Goal: Find specific page/section: Find specific page/section

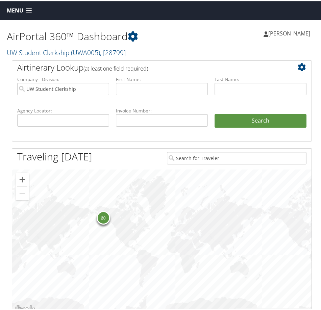
click at [18, 13] on link "Menu" at bounding box center [19, 9] width 32 height 11
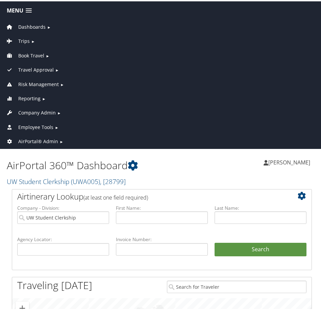
click at [37, 112] on span "Company Admin" at bounding box center [36, 111] width 37 height 7
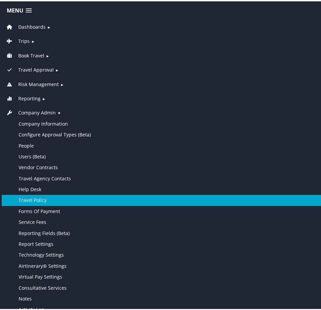
click at [41, 201] on link "Travel Policy" at bounding box center [162, 199] width 320 height 11
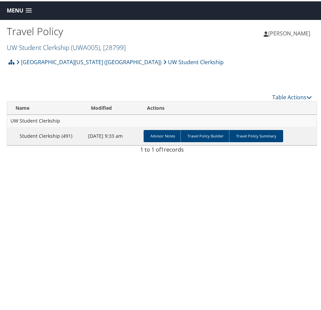
click at [74, 44] on span "( UWA005 )" at bounding box center [85, 46] width 29 height 9
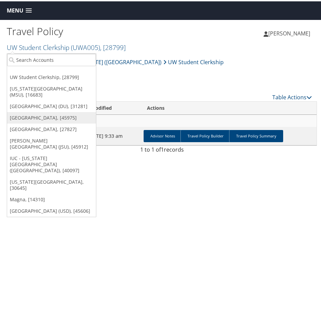
click at [41, 118] on link "[GEOGRAPHIC_DATA], [45975]" at bounding box center [51, 116] width 89 height 11
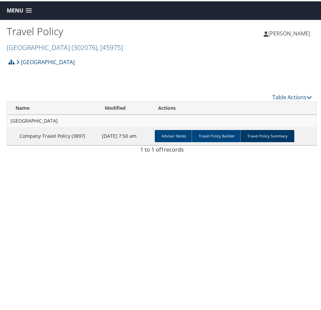
click at [272, 135] on link "Travel Policy Summary" at bounding box center [267, 135] width 54 height 12
